Goal: Use online tool/utility: Utilize a website feature to perform a specific function

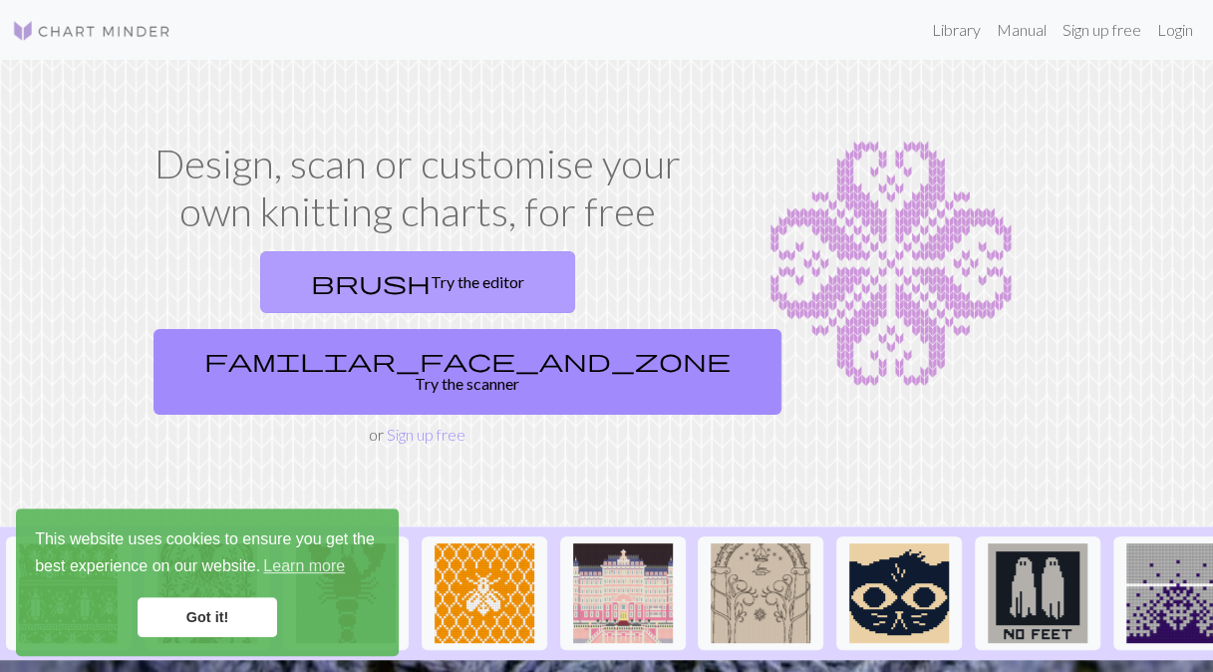
click at [309, 284] on link "brush Try the editor" at bounding box center [417, 282] width 315 height 62
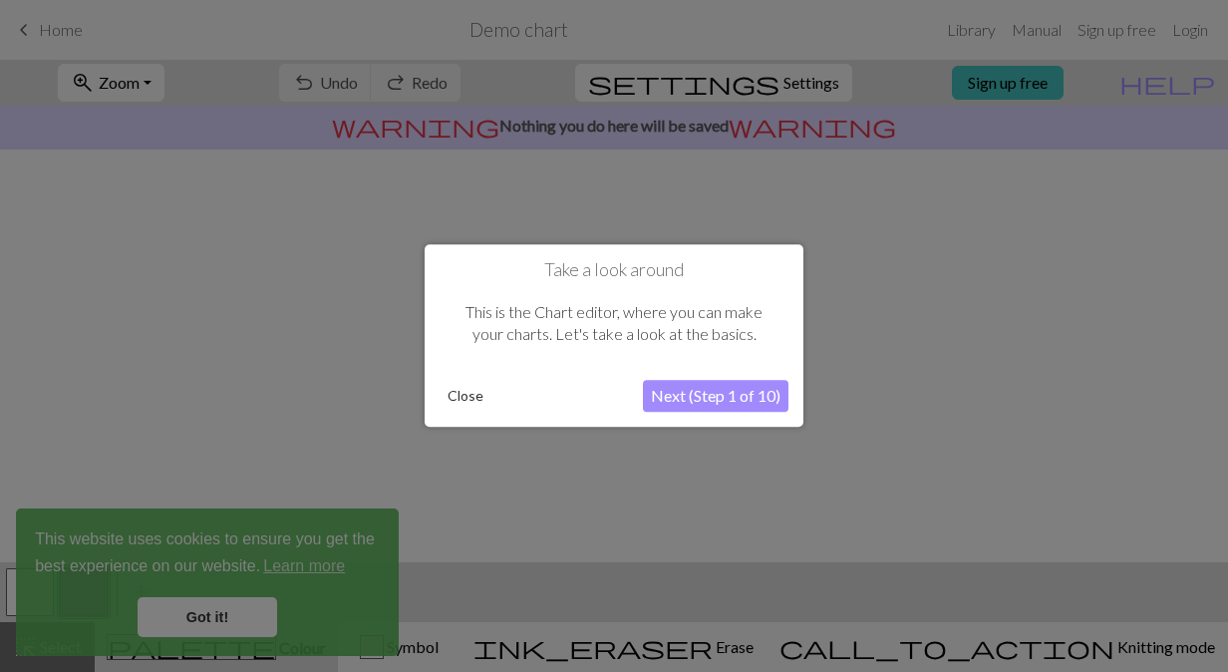
click at [485, 397] on button "Close" at bounding box center [466, 397] width 52 height 30
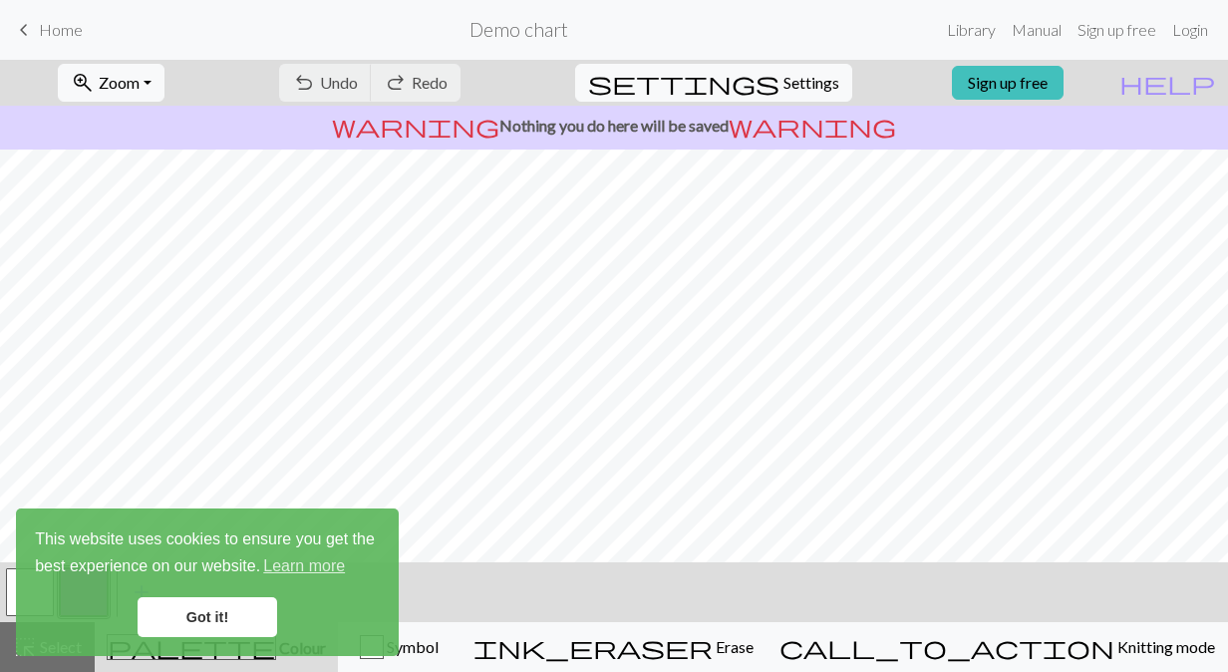
click at [618, 371] on div at bounding box center [614, 356] width 1228 height 413
click at [258, 597] on link "Got it!" at bounding box center [208, 617] width 140 height 40
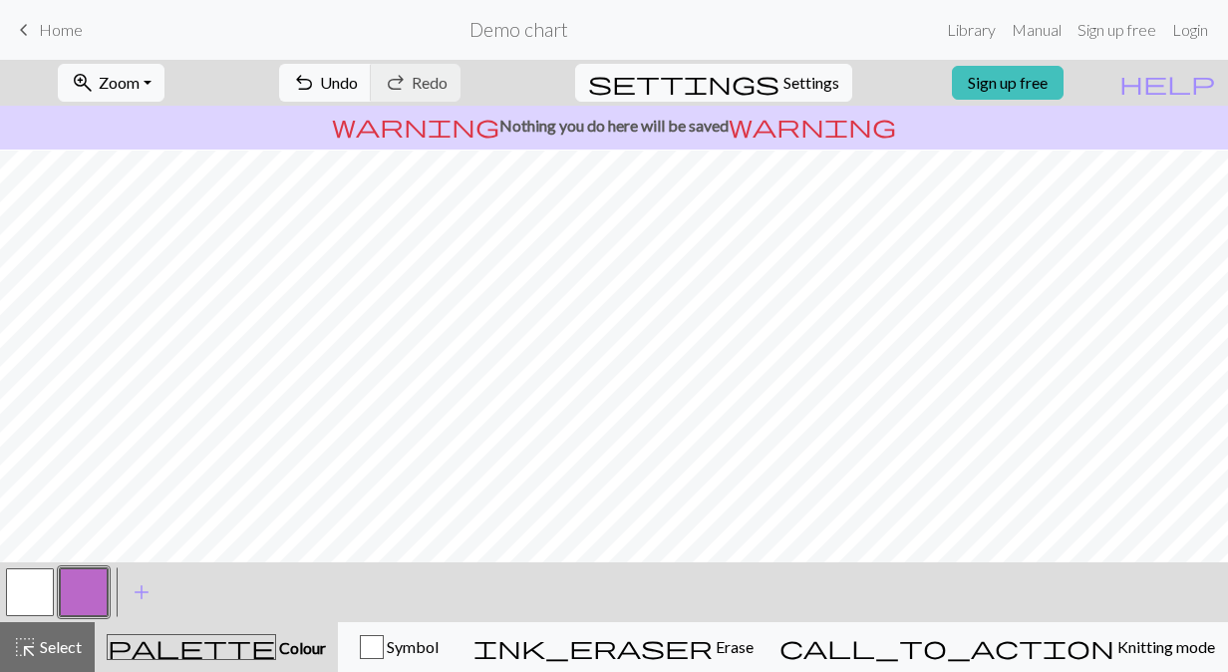
scroll to position [2, 0]
click at [18, 598] on button "button" at bounding box center [30, 592] width 48 height 48
click at [92, 583] on button "button" at bounding box center [84, 592] width 48 height 48
click at [133, 587] on span "add" at bounding box center [142, 592] width 24 height 28
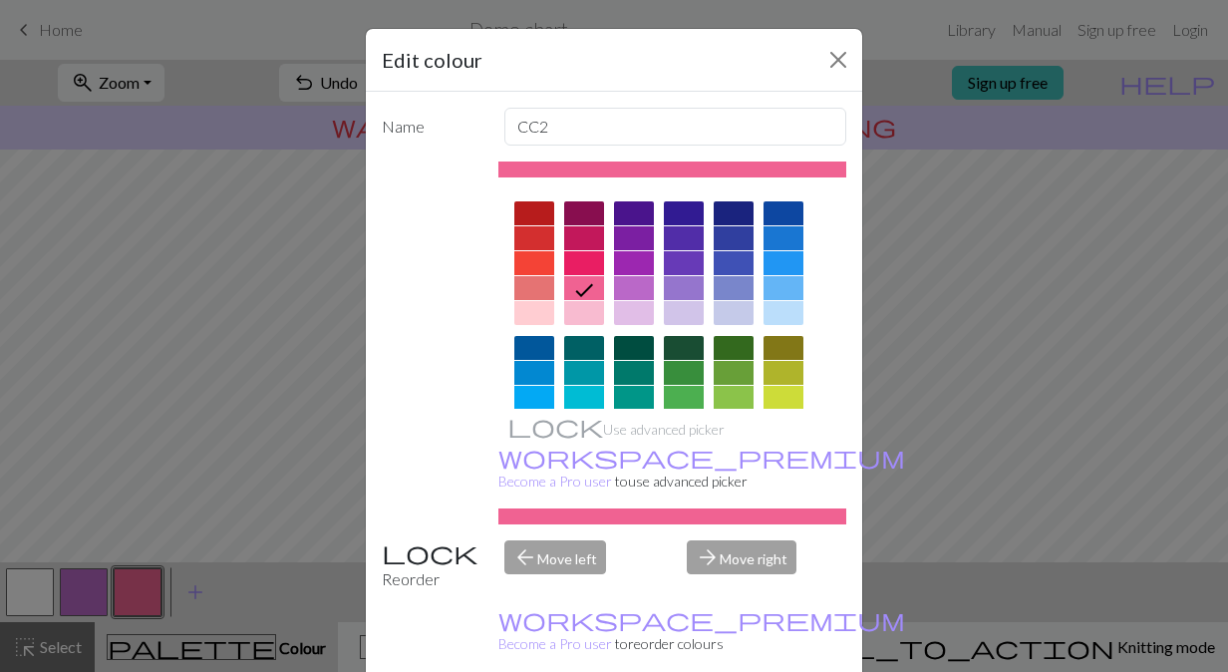
click at [580, 235] on div at bounding box center [584, 238] width 40 height 24
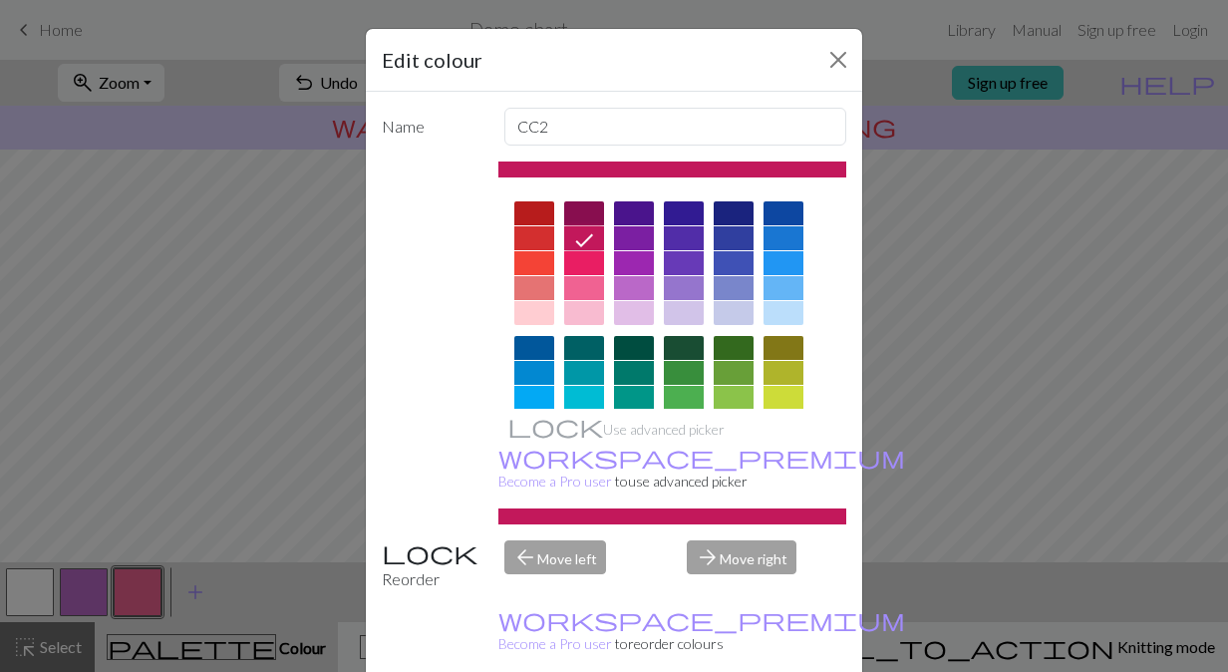
click at [931, 118] on div "Edit colour Name CC2 Use advanced picker workspace_premium Become a Pro user to…" at bounding box center [614, 336] width 1228 height 672
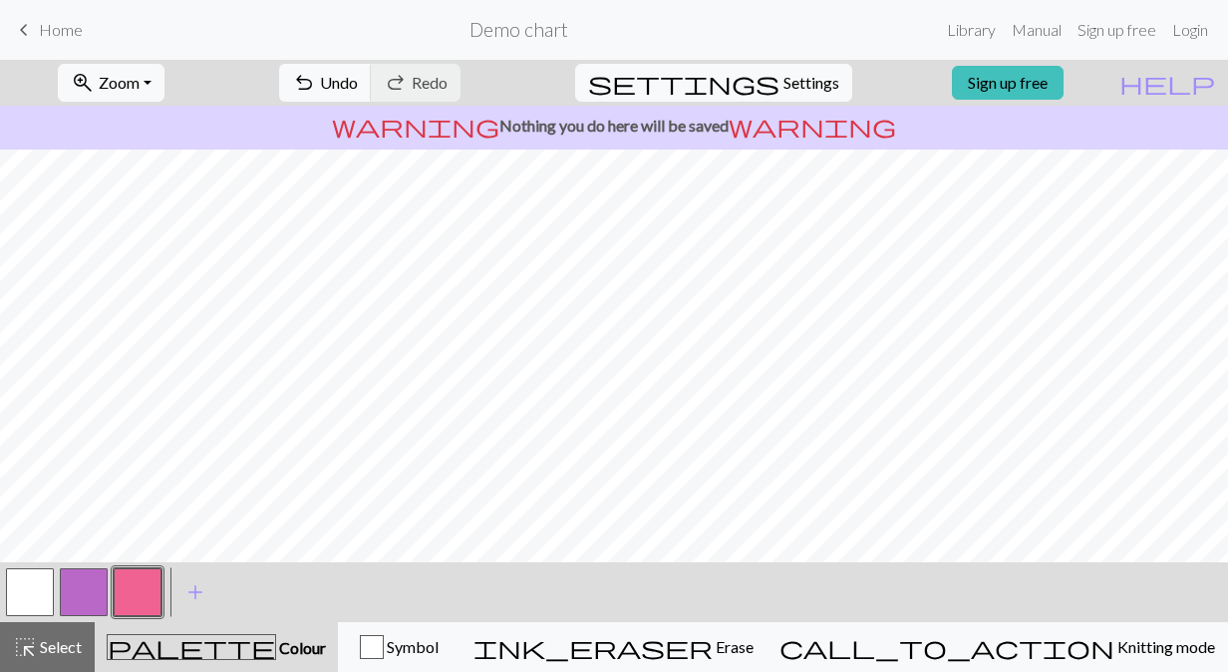
click at [103, 586] on button "button" at bounding box center [84, 592] width 48 height 48
click at [69, 591] on button "button" at bounding box center [84, 592] width 48 height 48
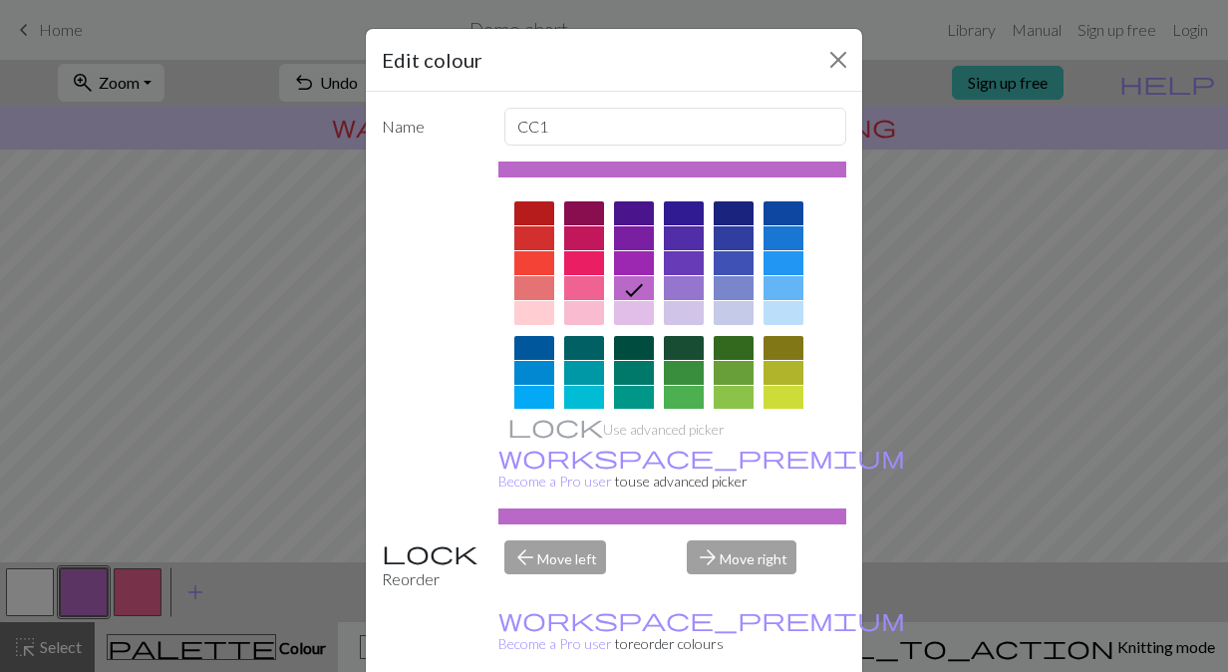
click at [26, 586] on div "Edit colour Name CC1 Use advanced picker workspace_premium Become a Pro user to…" at bounding box center [614, 336] width 1228 height 672
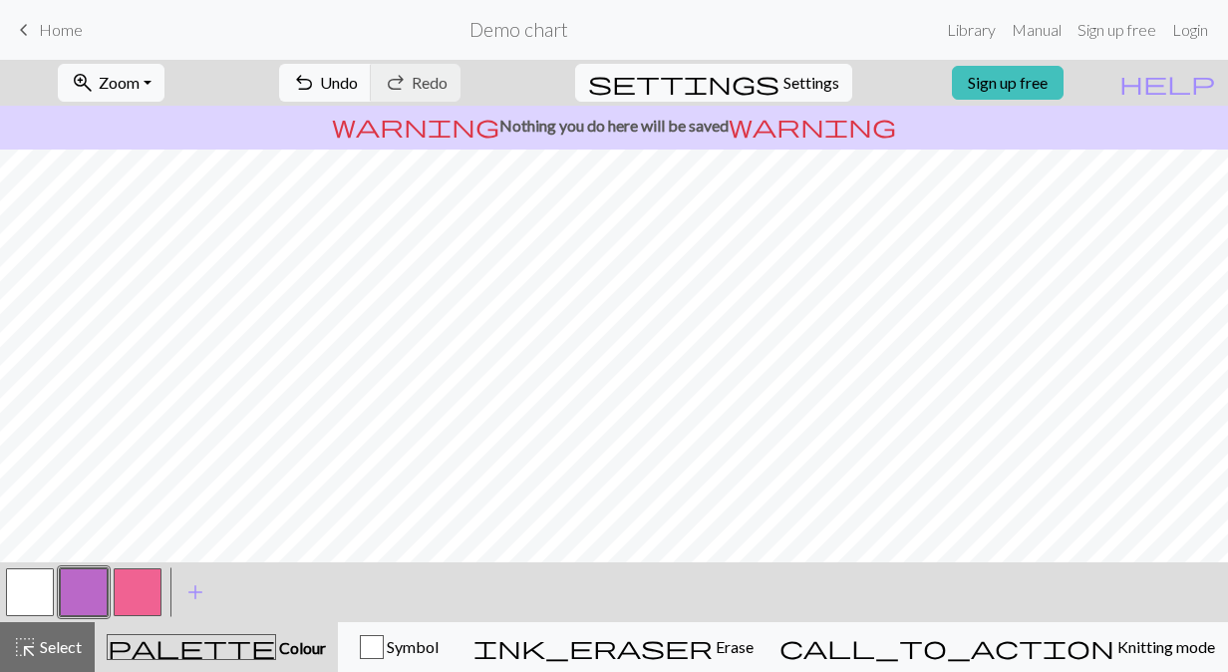
click at [26, 586] on button "button" at bounding box center [30, 592] width 48 height 48
click at [145, 578] on button "button" at bounding box center [138, 592] width 48 height 48
click at [28, 604] on button "button" at bounding box center [30, 592] width 48 height 48
click at [143, 594] on button "button" at bounding box center [138, 592] width 48 height 48
click at [26, 591] on button "button" at bounding box center [30, 592] width 48 height 48
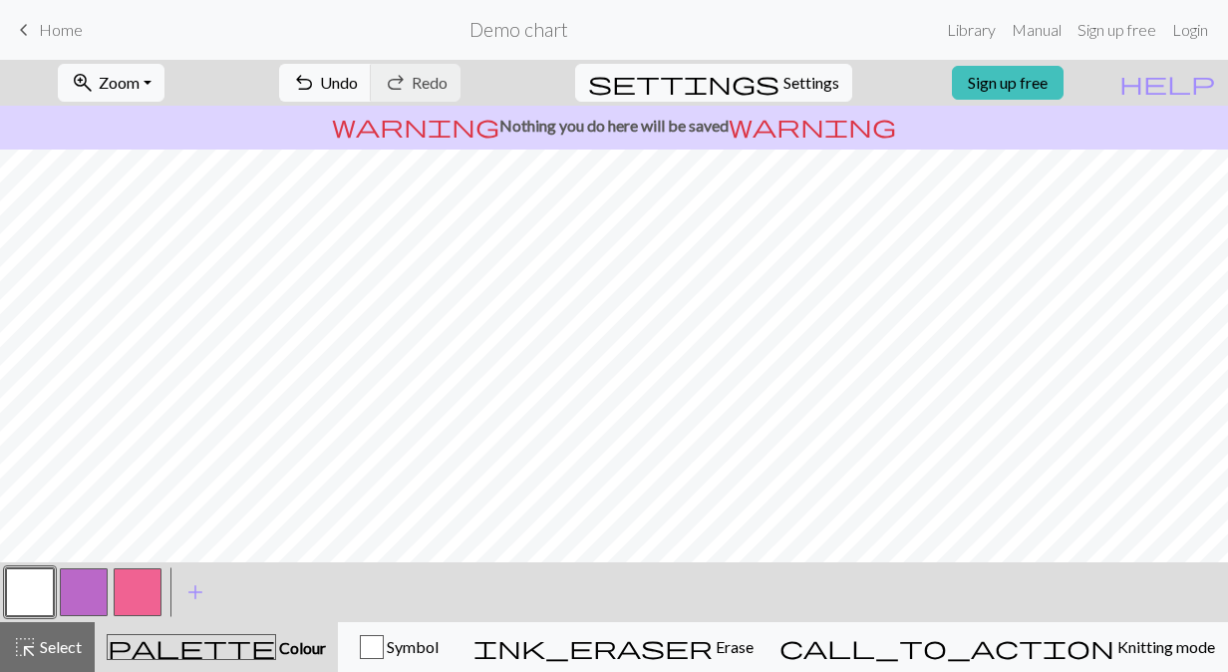
scroll to position [108, 0]
click at [134, 573] on button "button" at bounding box center [138, 592] width 48 height 48
click at [35, 594] on button "button" at bounding box center [30, 592] width 48 height 48
click at [34, 588] on button "button" at bounding box center [30, 592] width 48 height 48
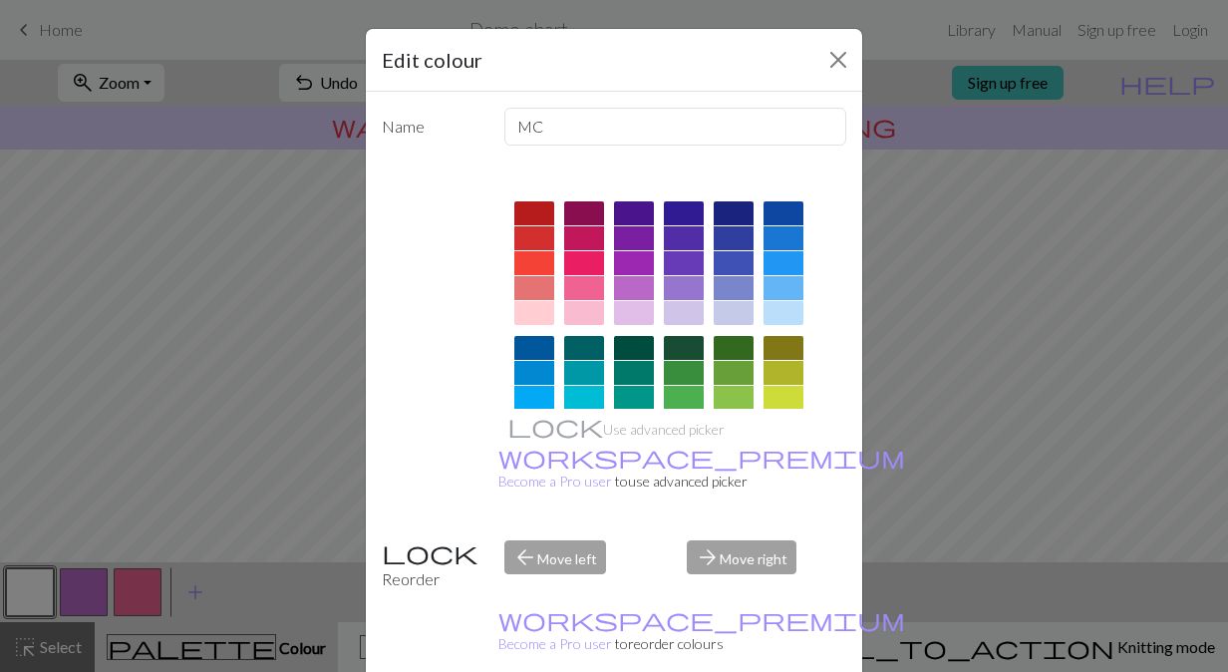
click at [311, 516] on div "Edit colour Name MC Use advanced picker workspace_premium Become a Pro user to …" at bounding box center [614, 336] width 1228 height 672
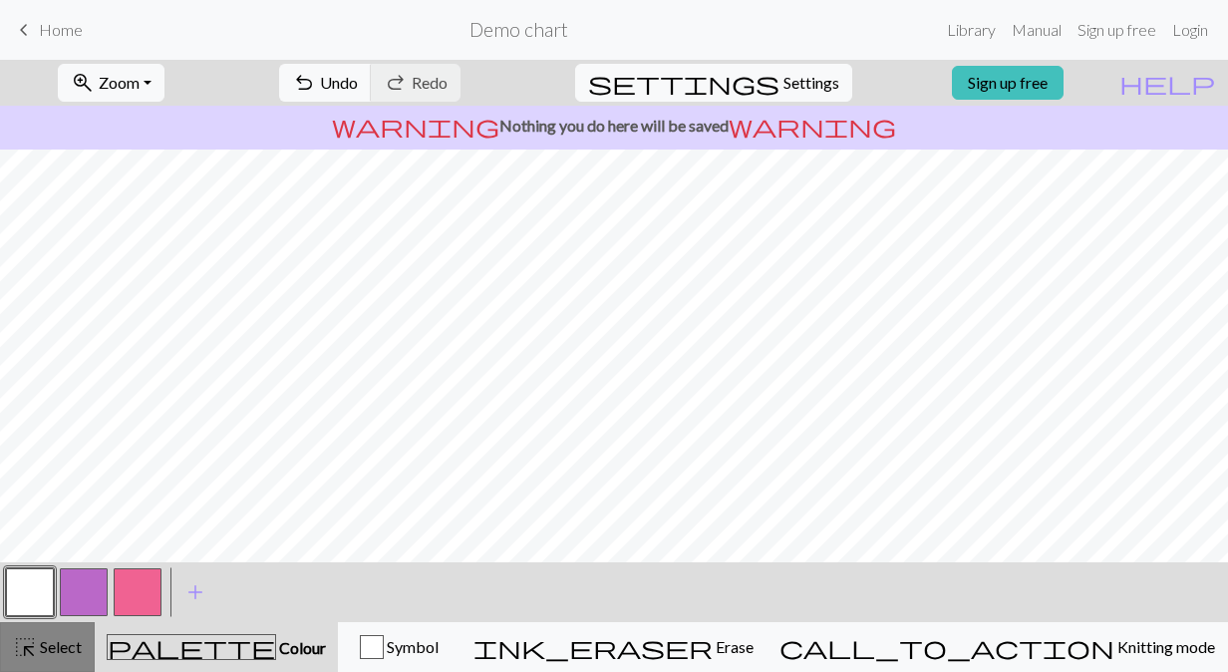
click at [60, 632] on button "highlight_alt Select Select" at bounding box center [47, 647] width 95 height 50
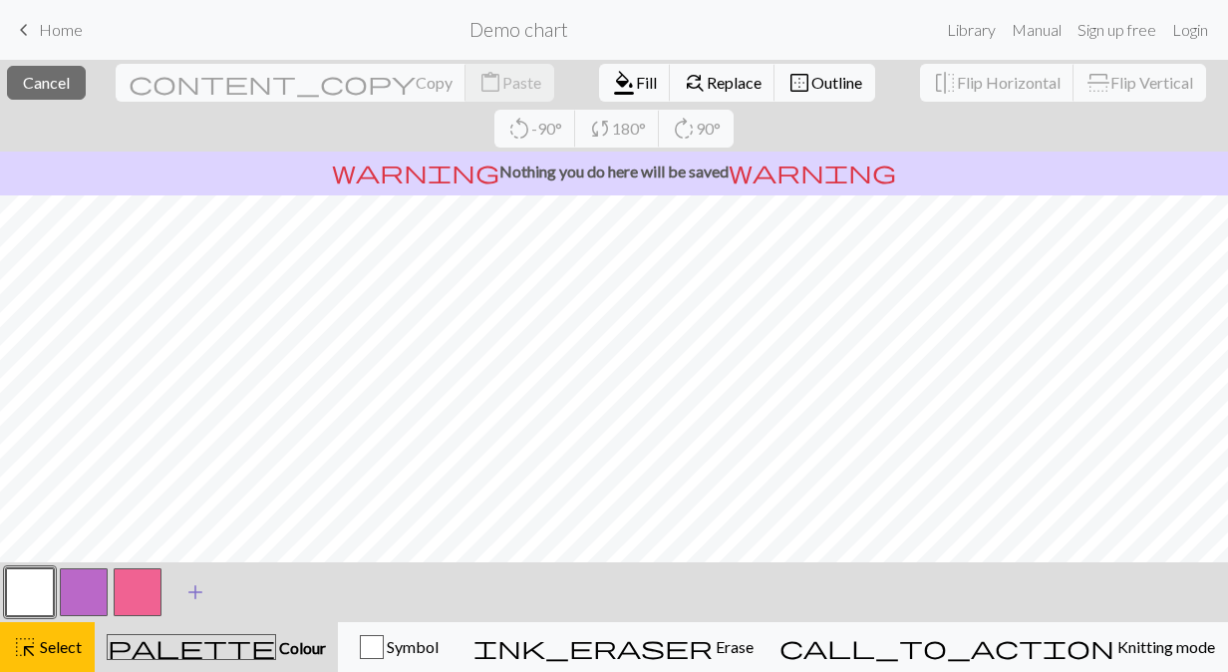
click at [193, 588] on span "add" at bounding box center [195, 592] width 24 height 28
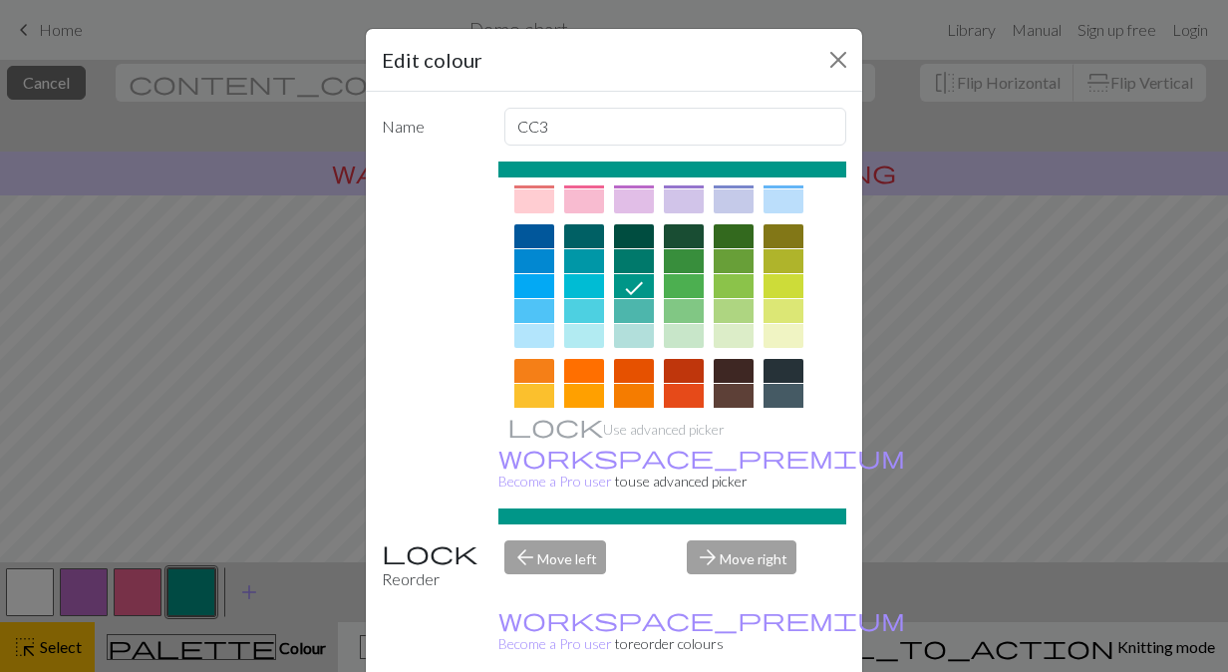
scroll to position [109, 0]
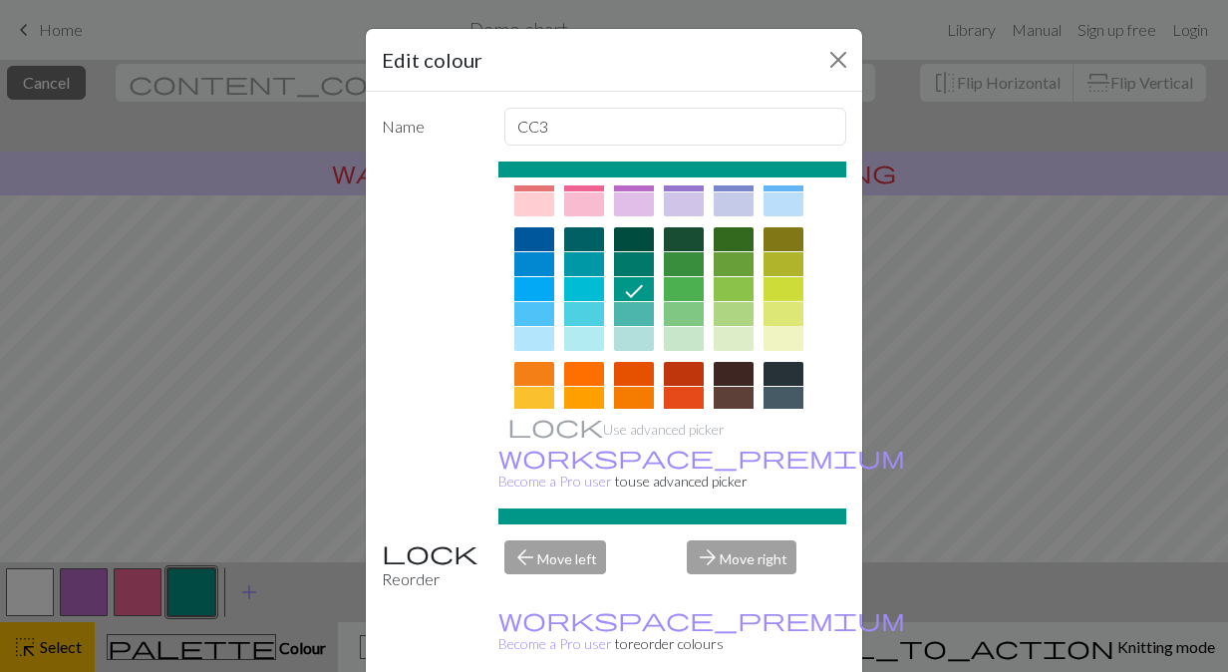
click at [783, 312] on div at bounding box center [784, 314] width 40 height 24
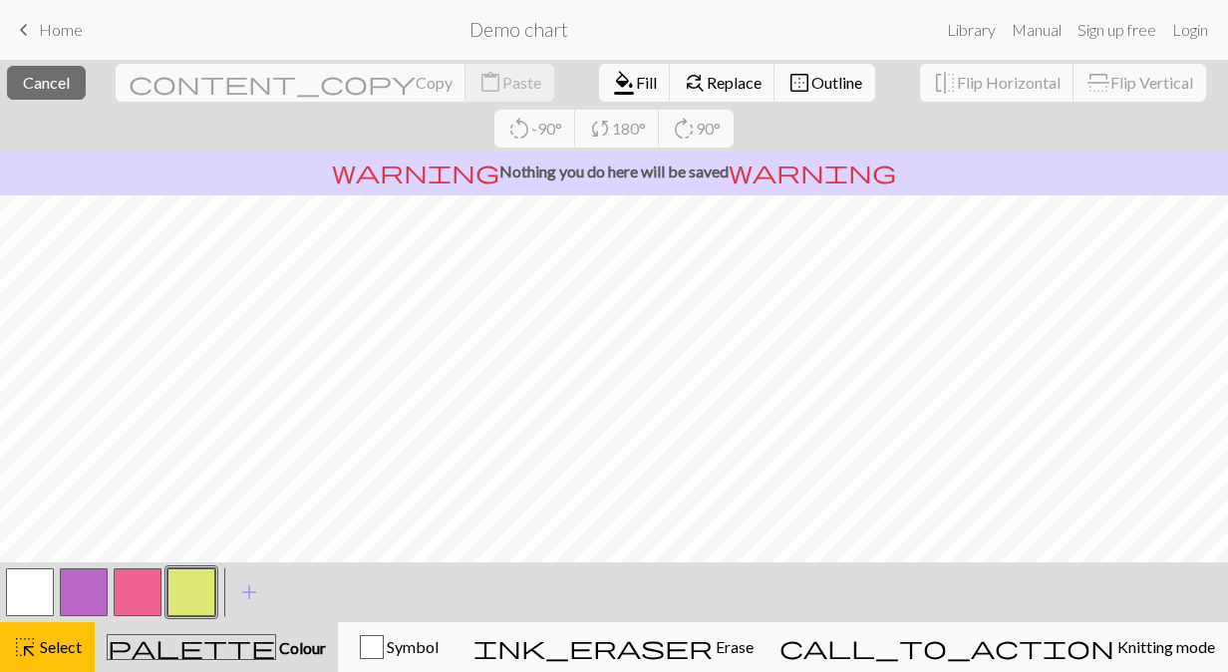
click at [179, 592] on button "button" at bounding box center [191, 592] width 48 height 48
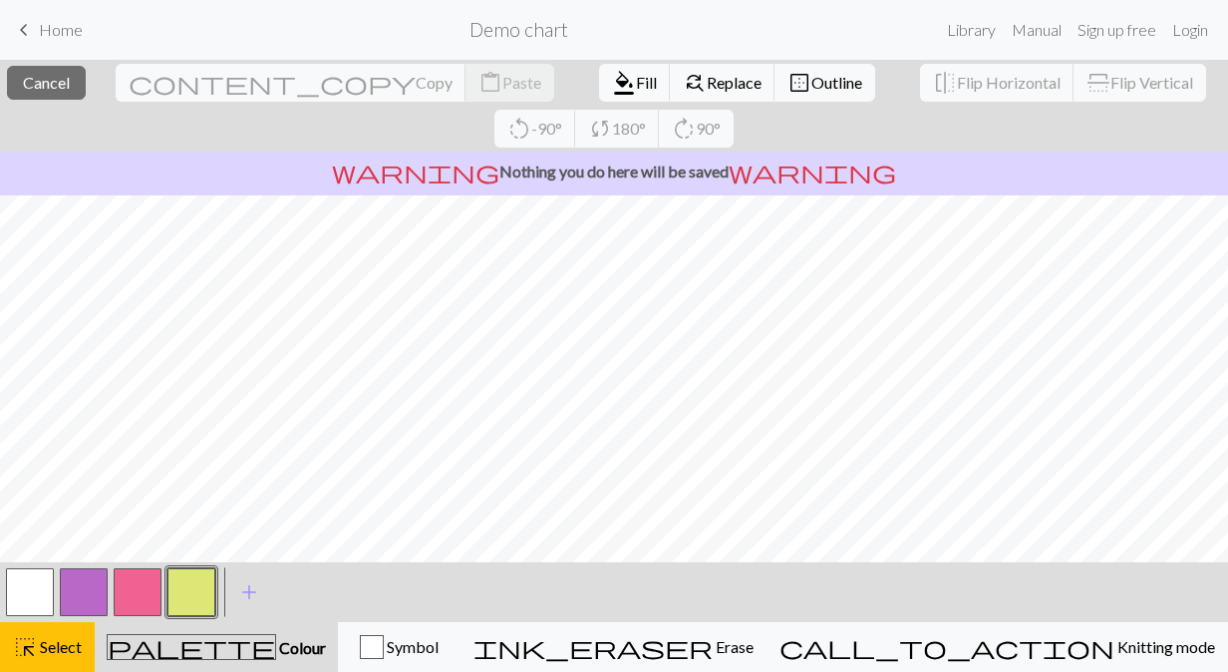
click at [197, 590] on button "button" at bounding box center [191, 592] width 48 height 48
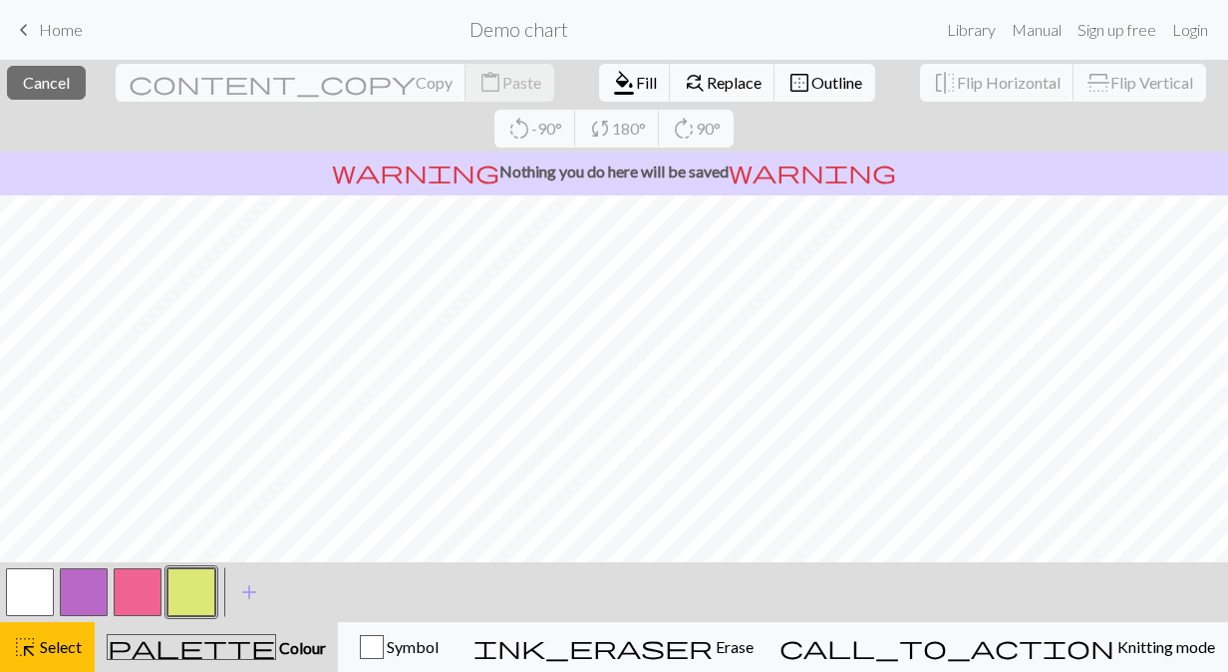
click at [164, 603] on div at bounding box center [191, 592] width 54 height 54
click at [181, 595] on button "button" at bounding box center [191, 592] width 48 height 48
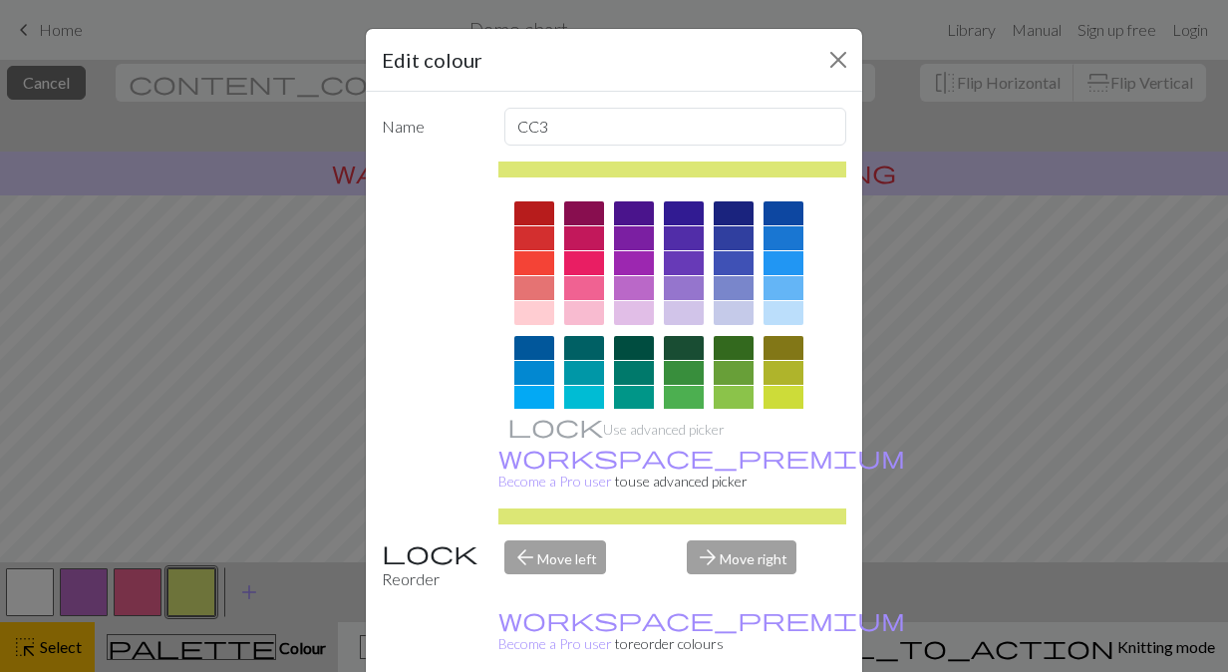
click at [99, 620] on div "Edit colour Name CC3 Use advanced picker workspace_premium Become a Pro user to…" at bounding box center [614, 336] width 1228 height 672
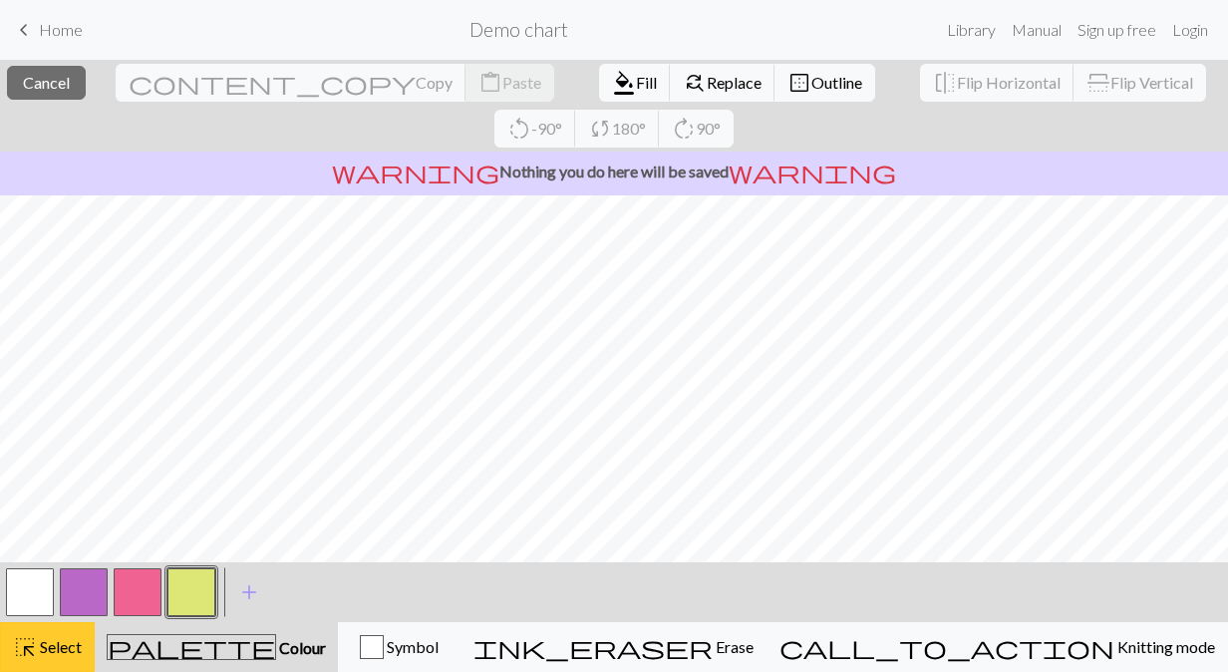
click at [50, 644] on span "Select" at bounding box center [59, 646] width 45 height 19
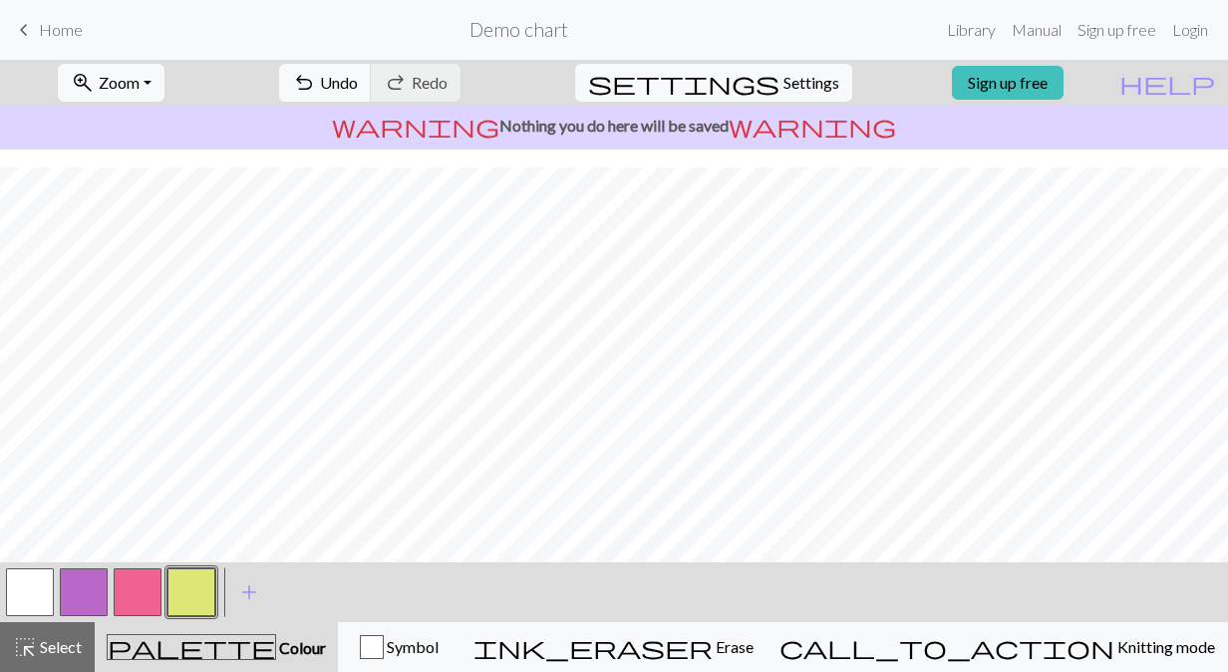
scroll to position [43, 0]
click at [144, 582] on button "button" at bounding box center [138, 592] width 48 height 48
click at [187, 584] on button "button" at bounding box center [191, 592] width 48 height 48
click at [136, 586] on button "button" at bounding box center [138, 592] width 48 height 48
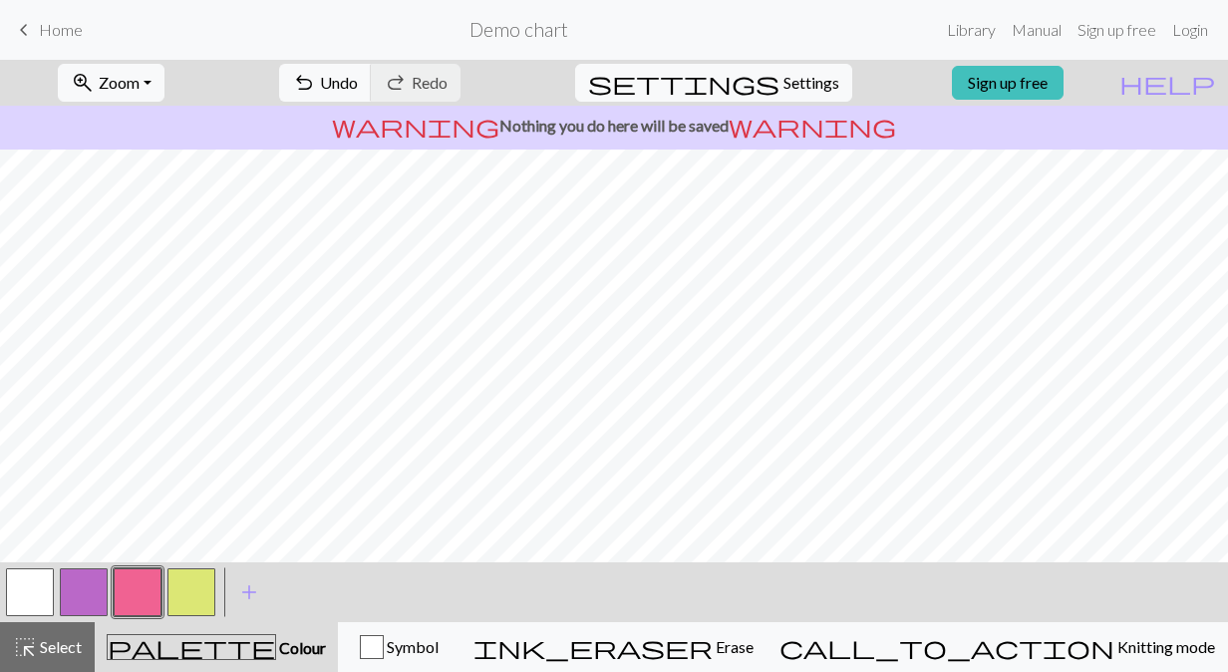
click at [42, 594] on button "button" at bounding box center [30, 592] width 48 height 48
click at [250, 586] on span "add" at bounding box center [249, 592] width 24 height 28
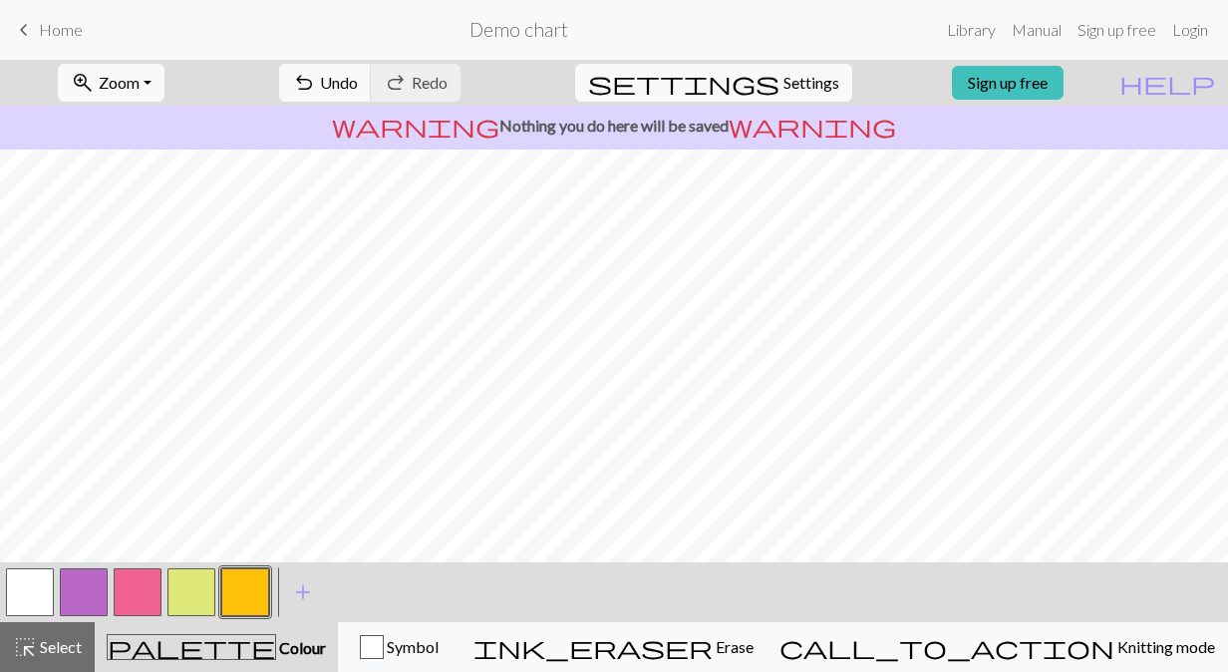
scroll to position [42, 0]
click at [100, 587] on button "button" at bounding box center [84, 592] width 48 height 48
click at [34, 587] on button "button" at bounding box center [30, 592] width 48 height 48
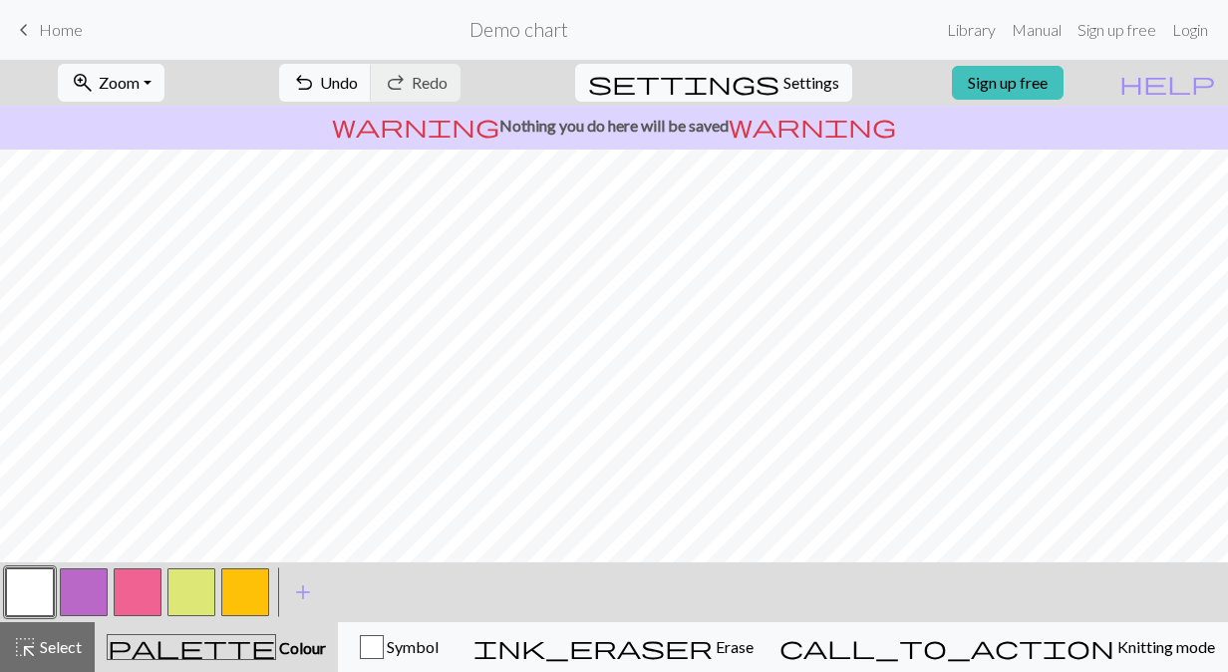
click at [97, 586] on button "button" at bounding box center [84, 592] width 48 height 48
click at [172, 585] on button "button" at bounding box center [191, 592] width 48 height 48
click at [130, 606] on button "button" at bounding box center [138, 592] width 48 height 48
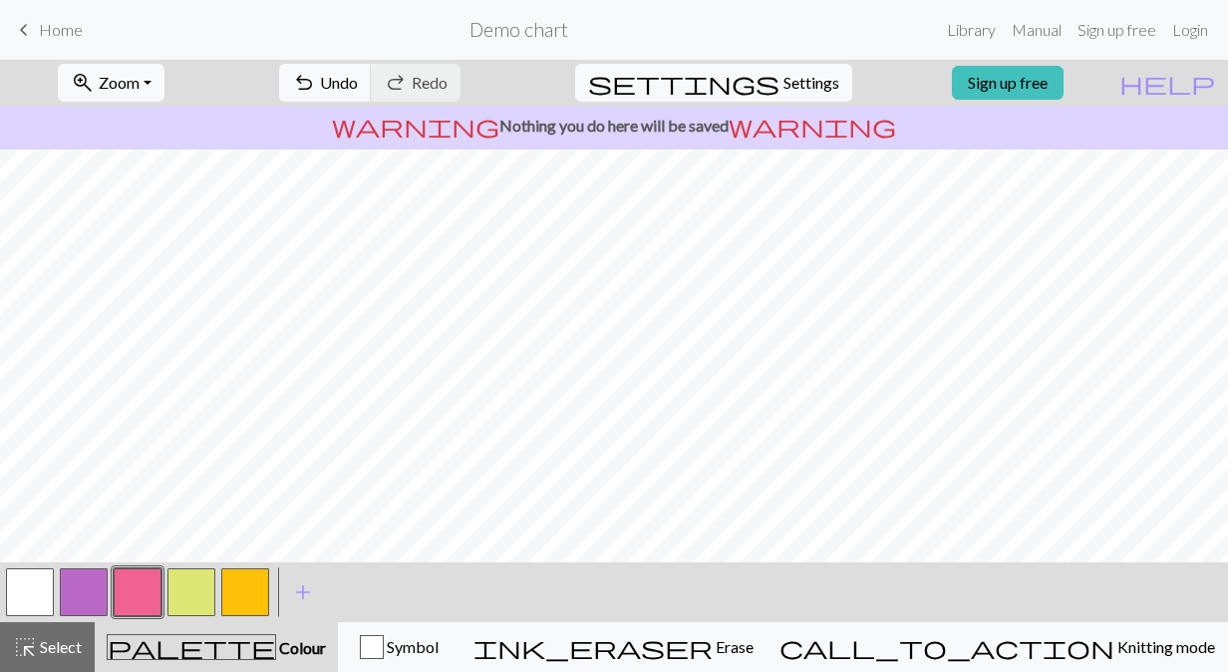
scroll to position [84, 0]
click at [192, 582] on button "button" at bounding box center [191, 592] width 48 height 48
click at [23, 588] on button "button" at bounding box center [30, 592] width 48 height 48
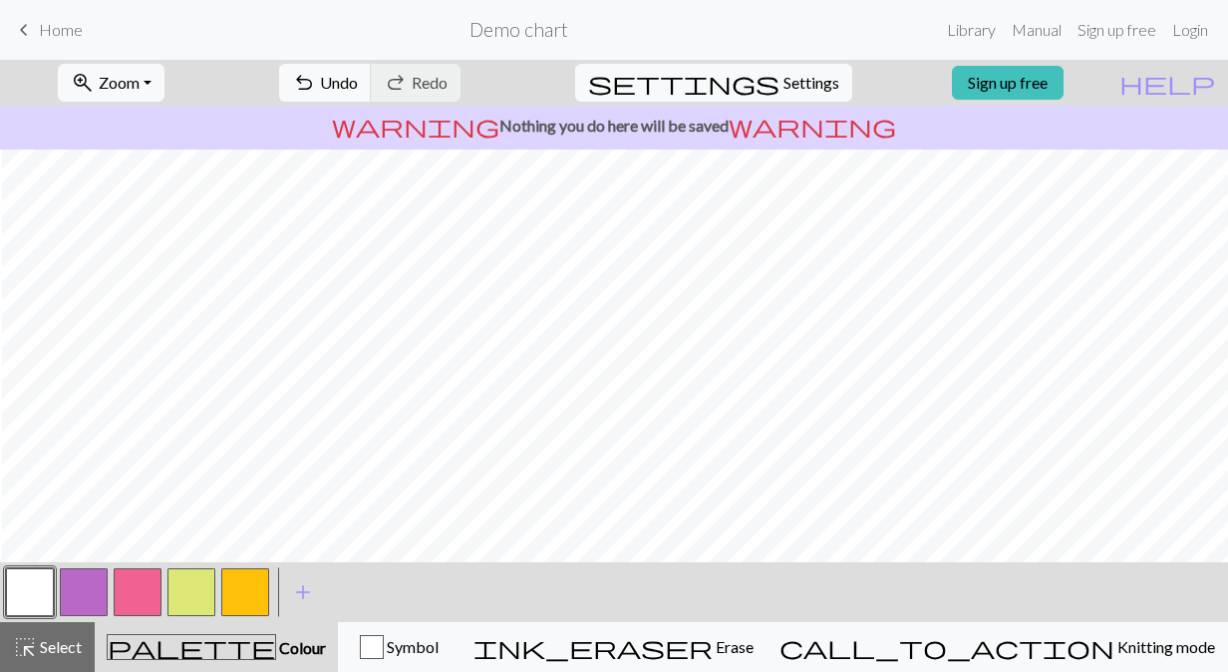
click at [251, 586] on button "button" at bounding box center [245, 592] width 48 height 48
click at [99, 594] on button "button" at bounding box center [84, 592] width 48 height 48
click at [253, 576] on button "button" at bounding box center [245, 592] width 48 height 48
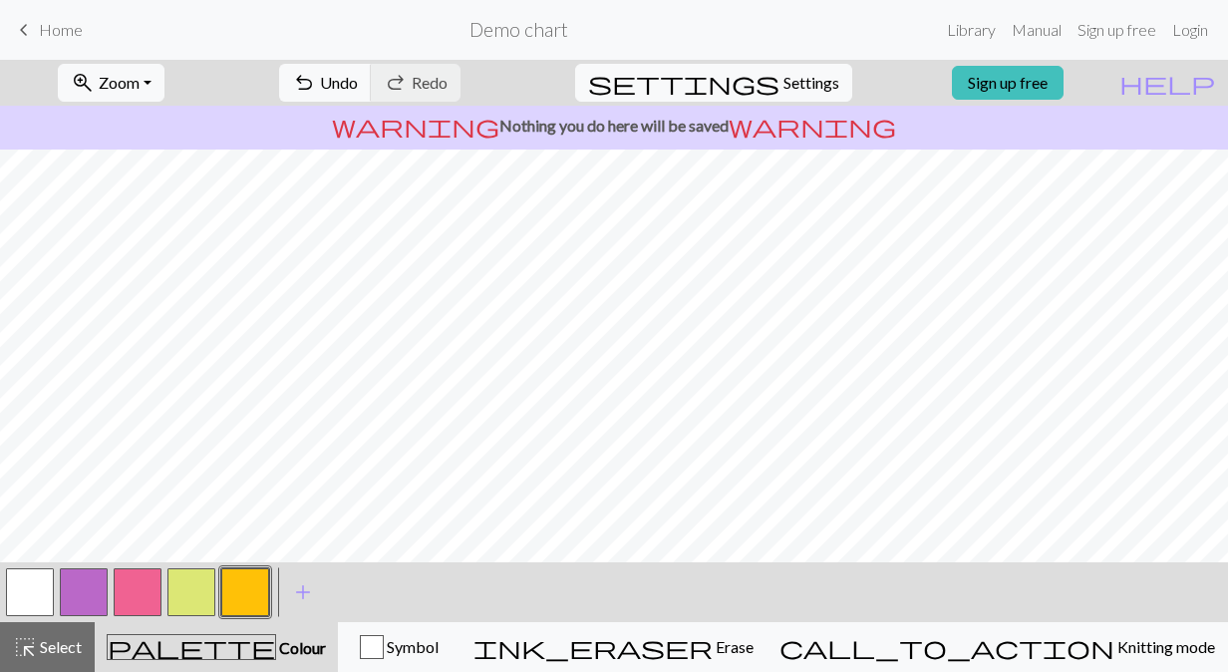
click at [253, 576] on button "button" at bounding box center [245, 592] width 48 height 48
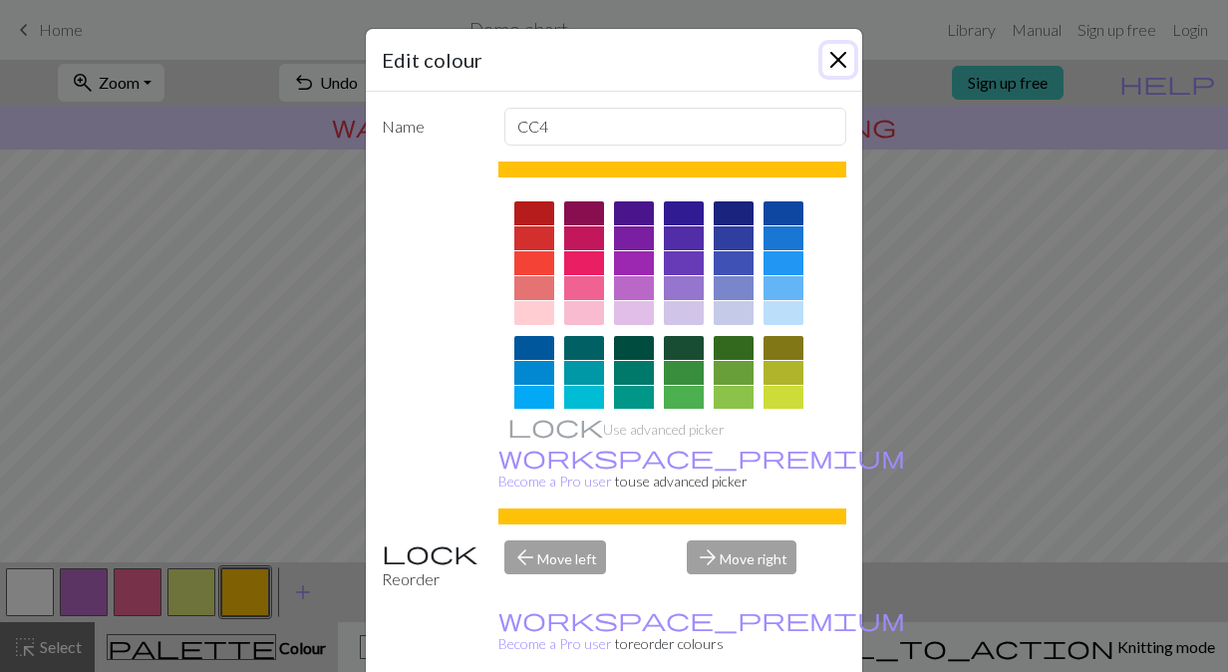
click at [840, 62] on button "Close" at bounding box center [838, 60] width 32 height 32
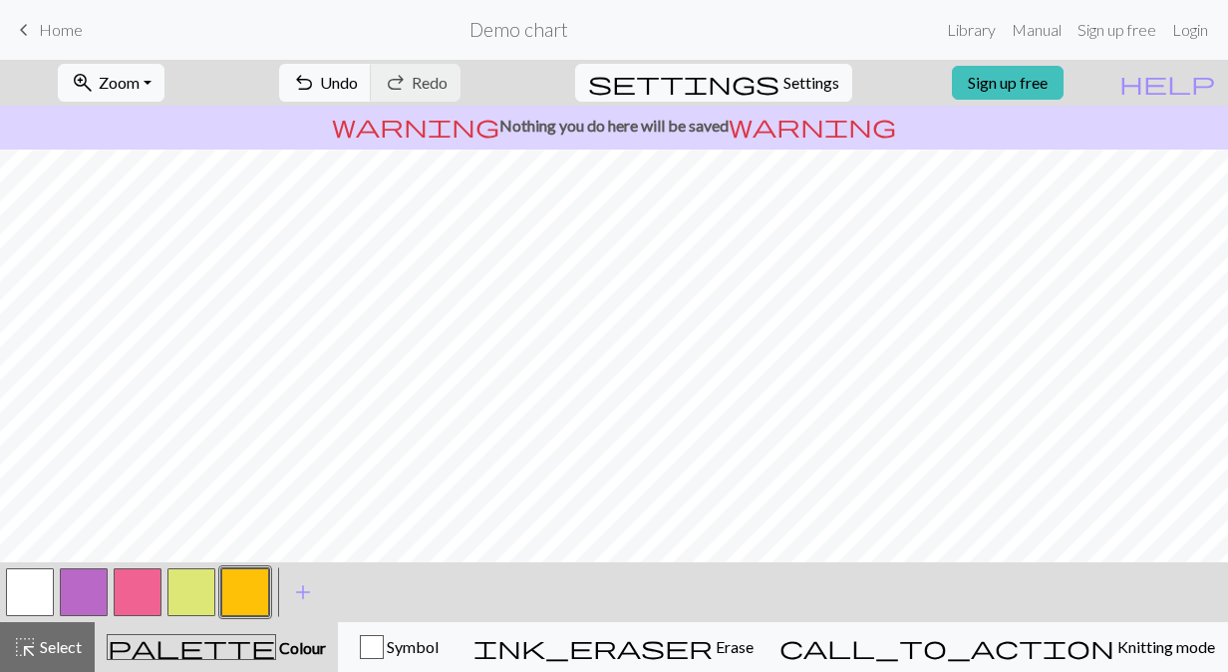
scroll to position [31, 0]
click at [215, 571] on div at bounding box center [191, 592] width 54 height 54
drag, startPoint x: 213, startPoint y: 580, endPoint x: 176, endPoint y: 595, distance: 39.8
click at [176, 595] on button "button" at bounding box center [191, 592] width 48 height 48
